Goal: Information Seeking & Learning: Learn about a topic

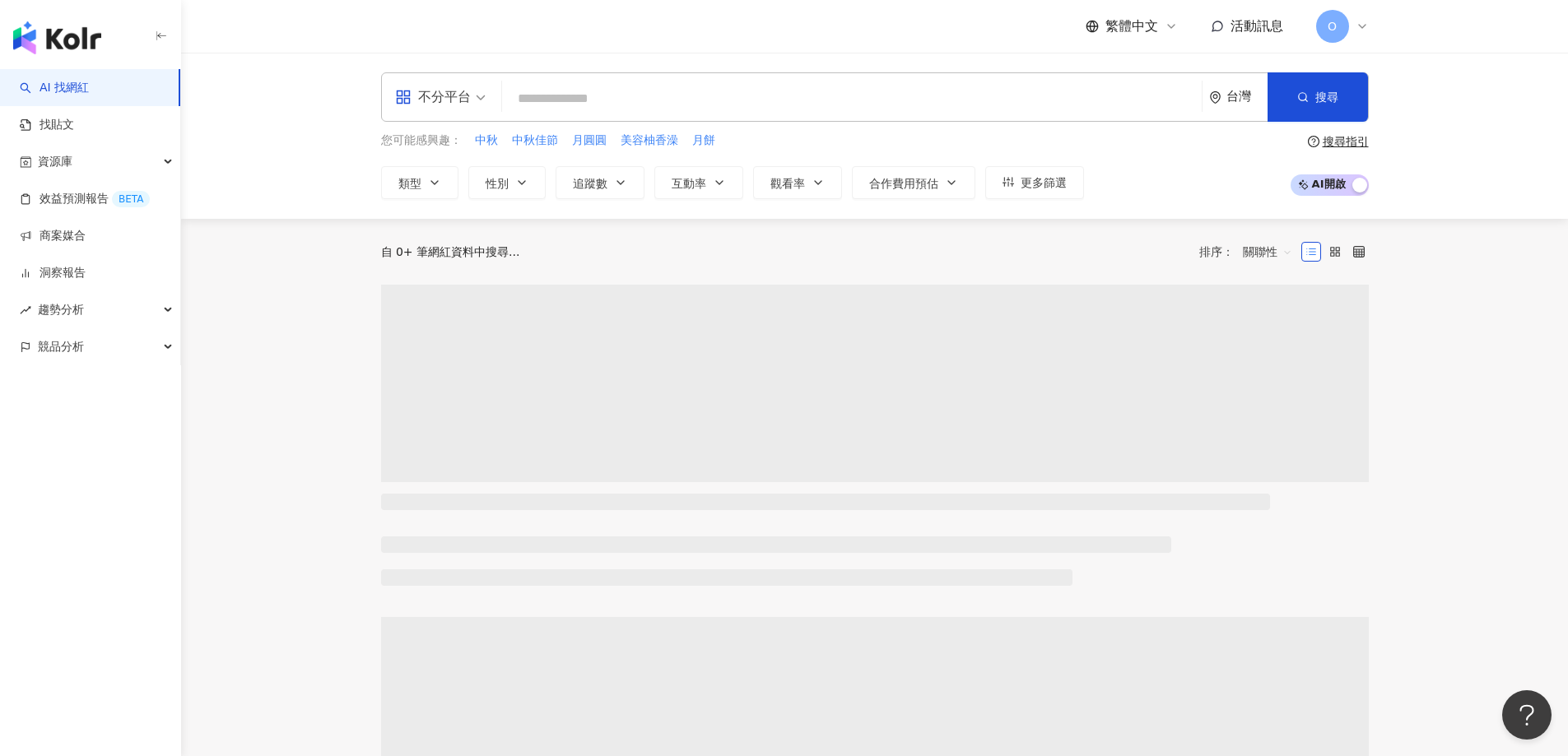
click at [679, 98] on input "search" at bounding box center [852, 99] width 686 height 32
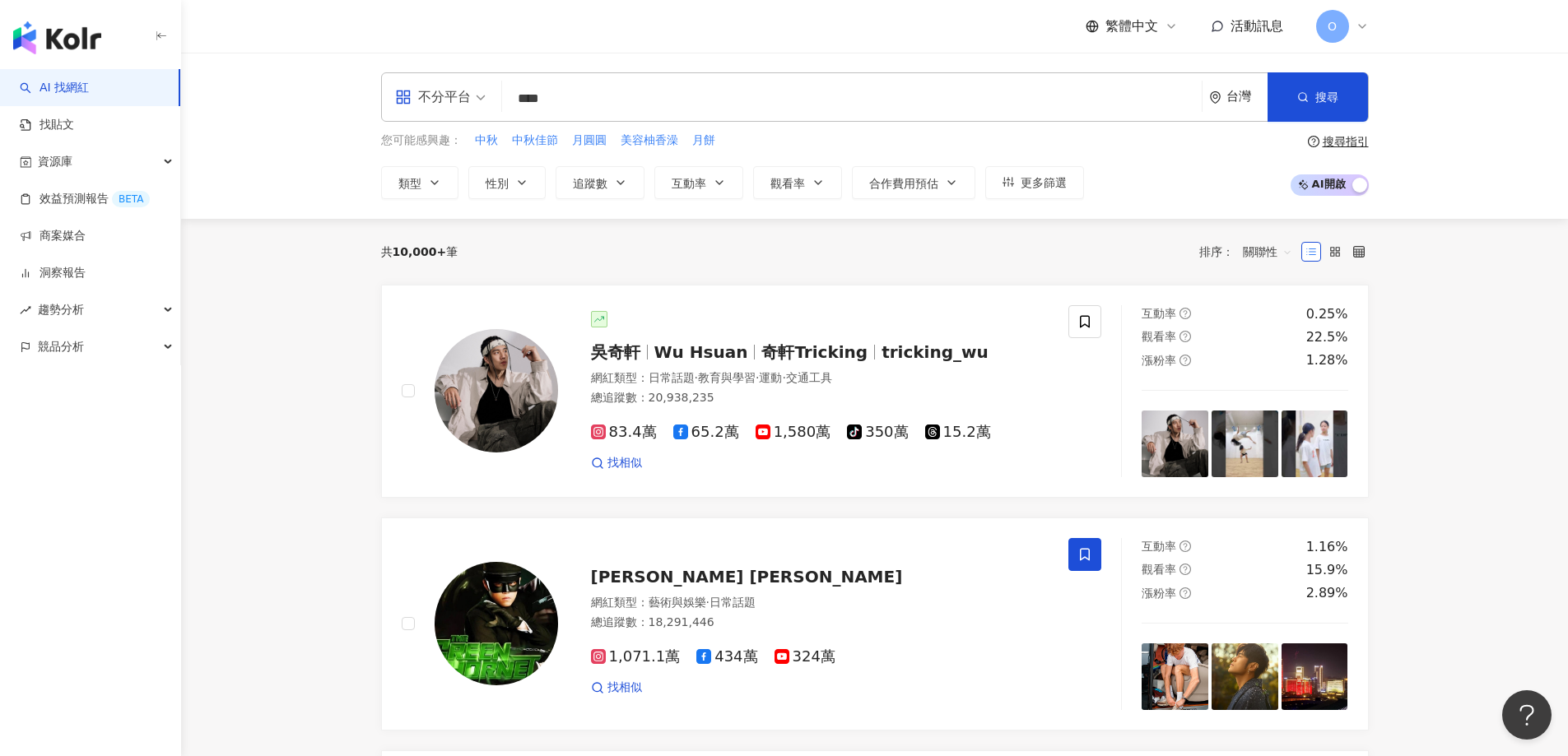
type input "****"
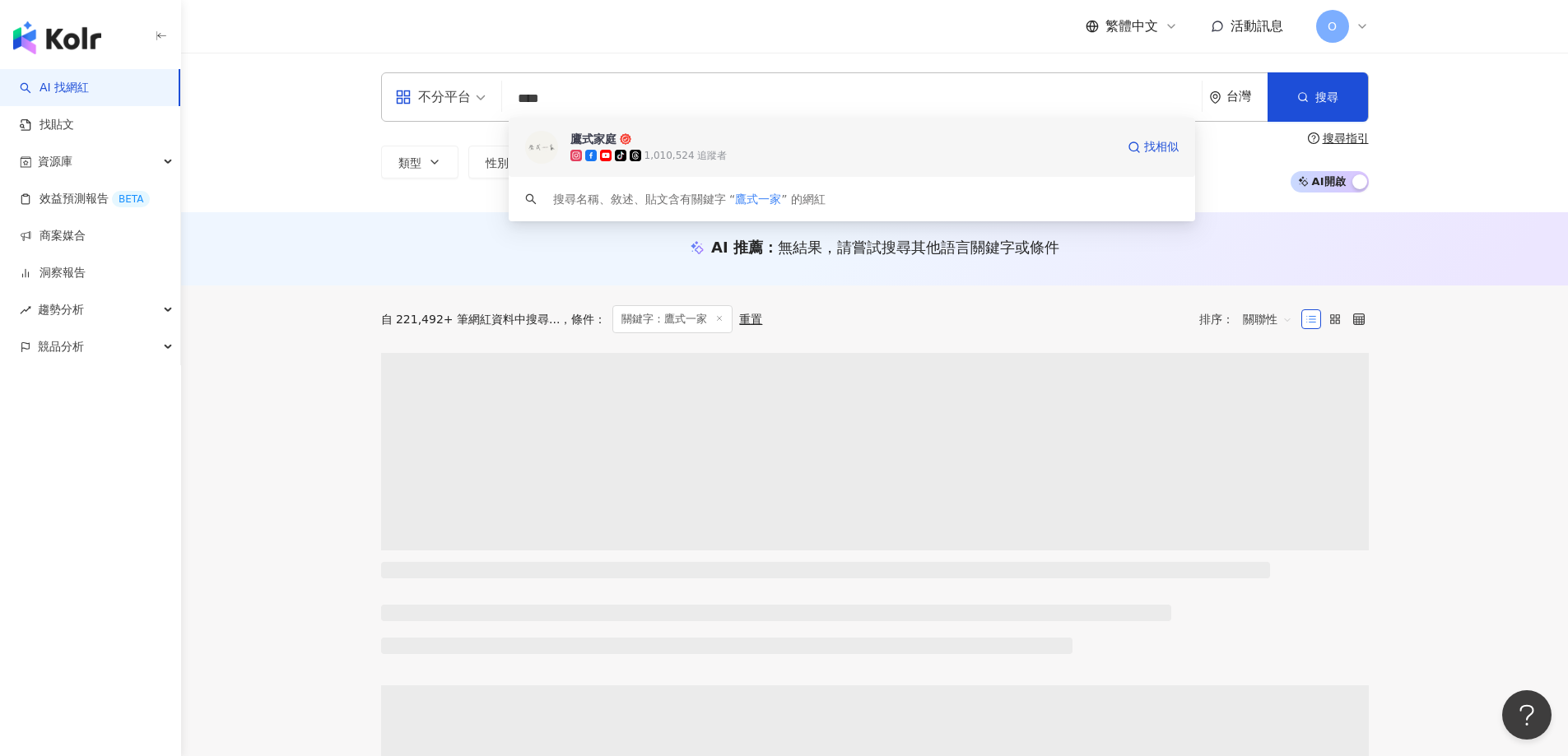
click at [761, 157] on div "tiktok-icon 1,010,524 追蹤者" at bounding box center [843, 155] width 545 height 17
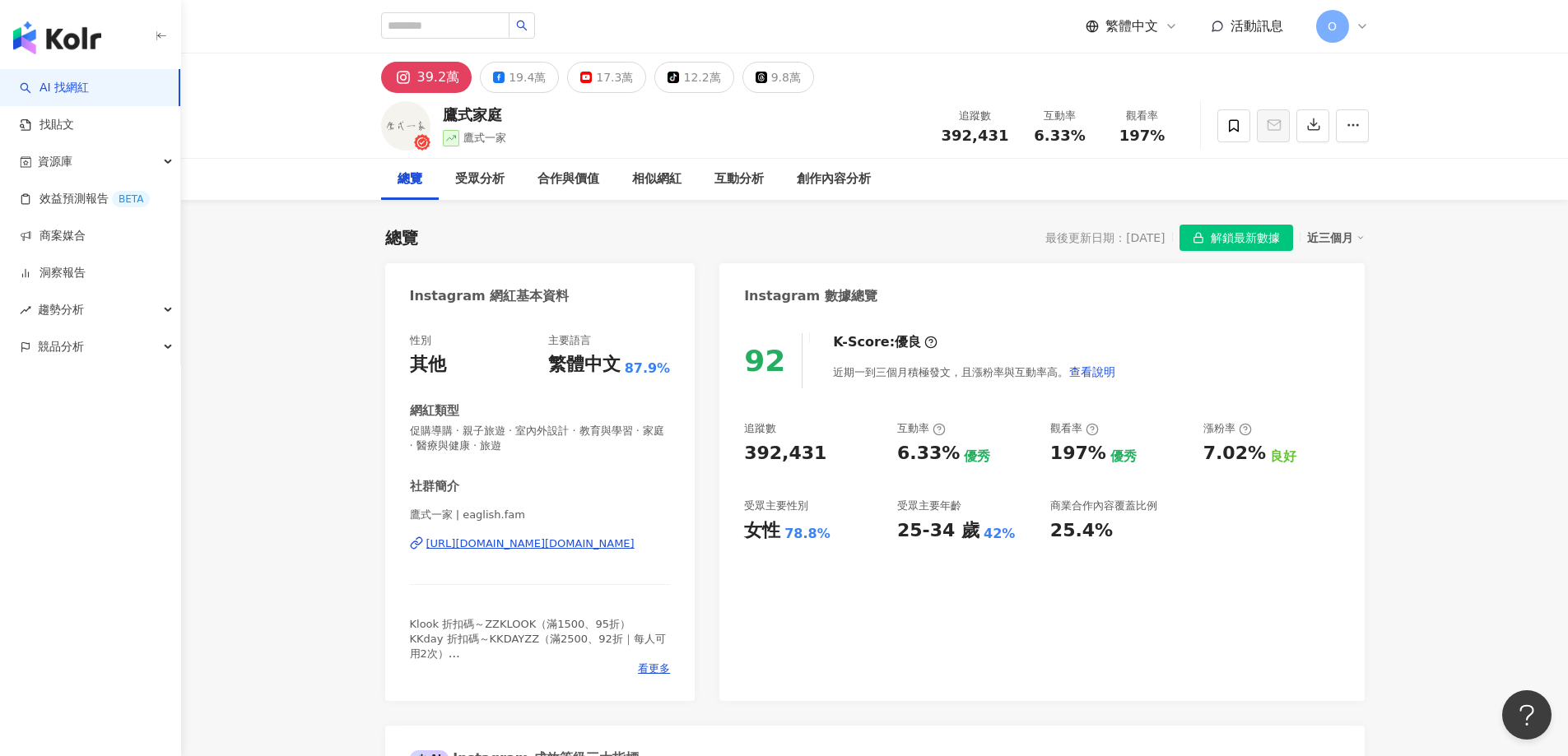
click at [1238, 232] on span "解鎖最新數據" at bounding box center [1245, 238] width 69 height 26
